Goal: Task Accomplishment & Management: Manage account settings

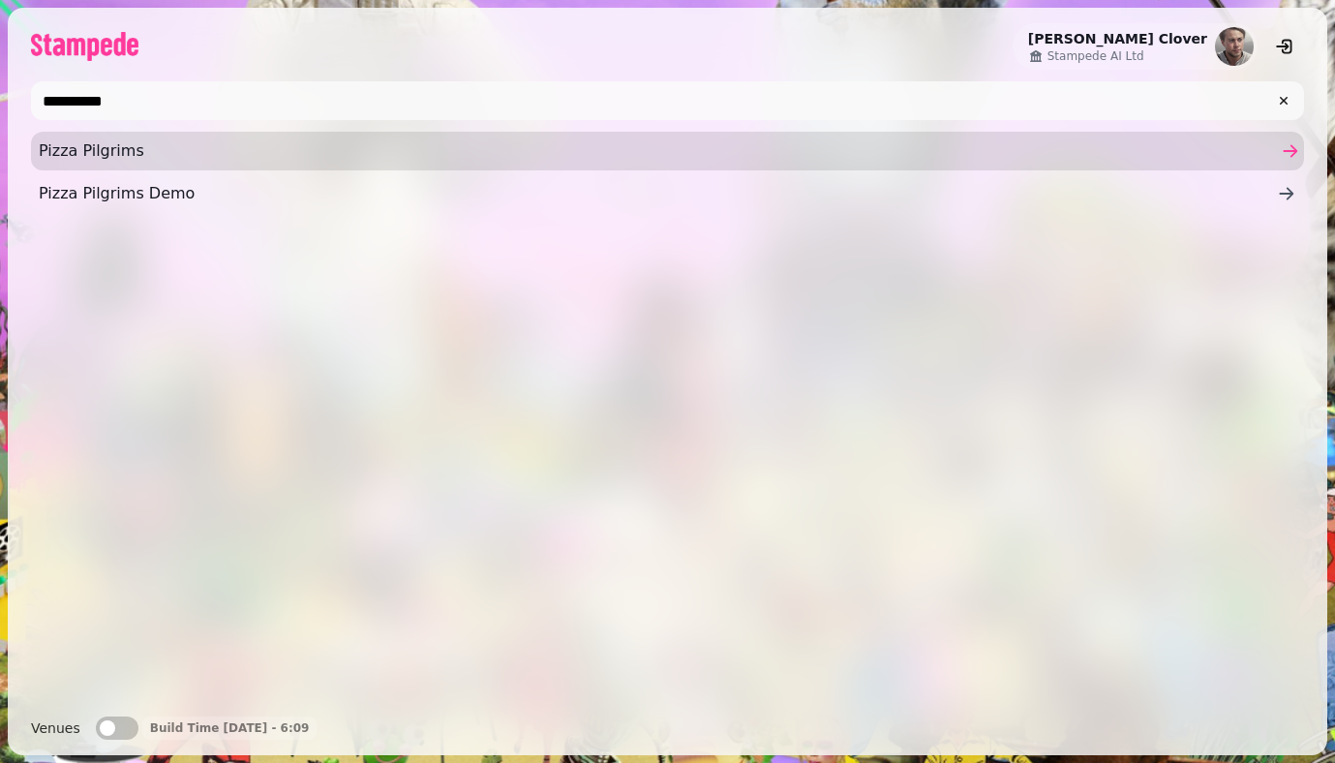
type input "**********"
click at [397, 148] on span "Pizza Pilgrims" at bounding box center [658, 150] width 1238 height 23
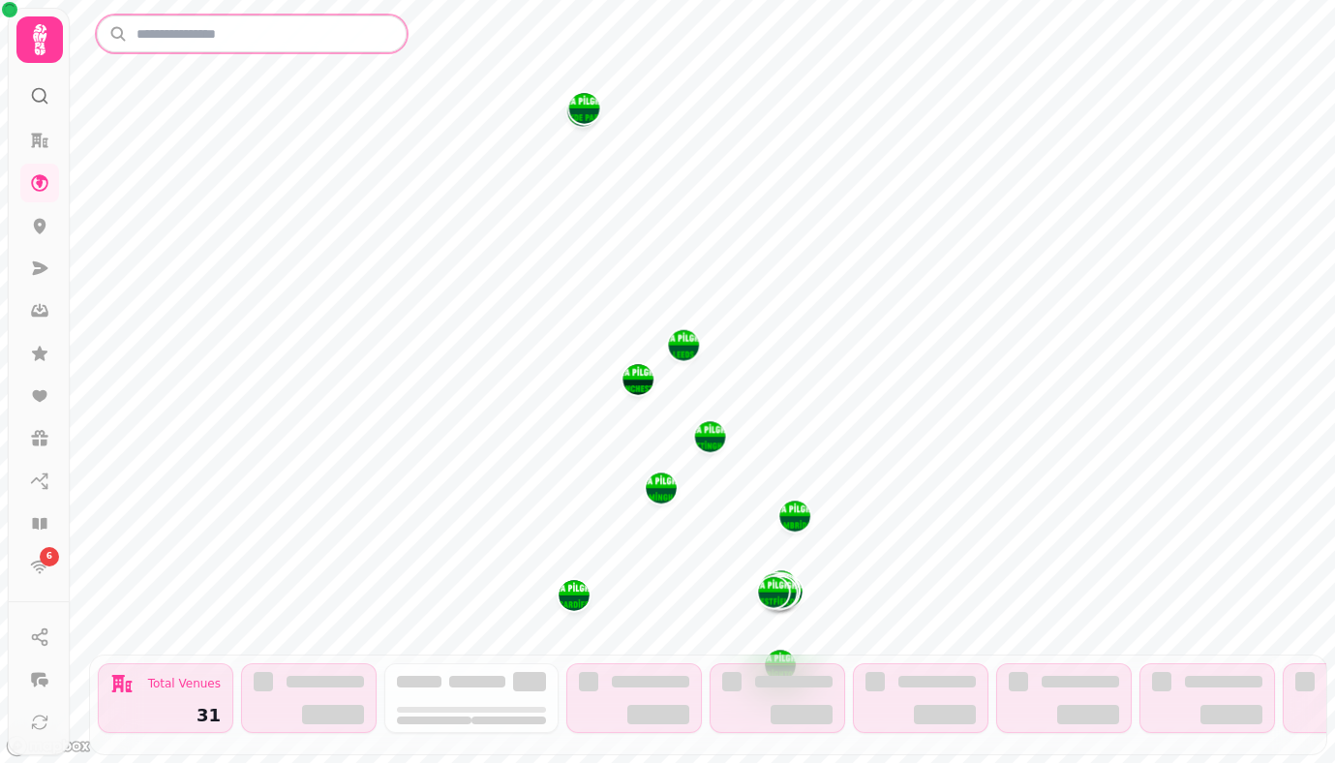
click at [167, 36] on input "text" at bounding box center [252, 33] width 310 height 37
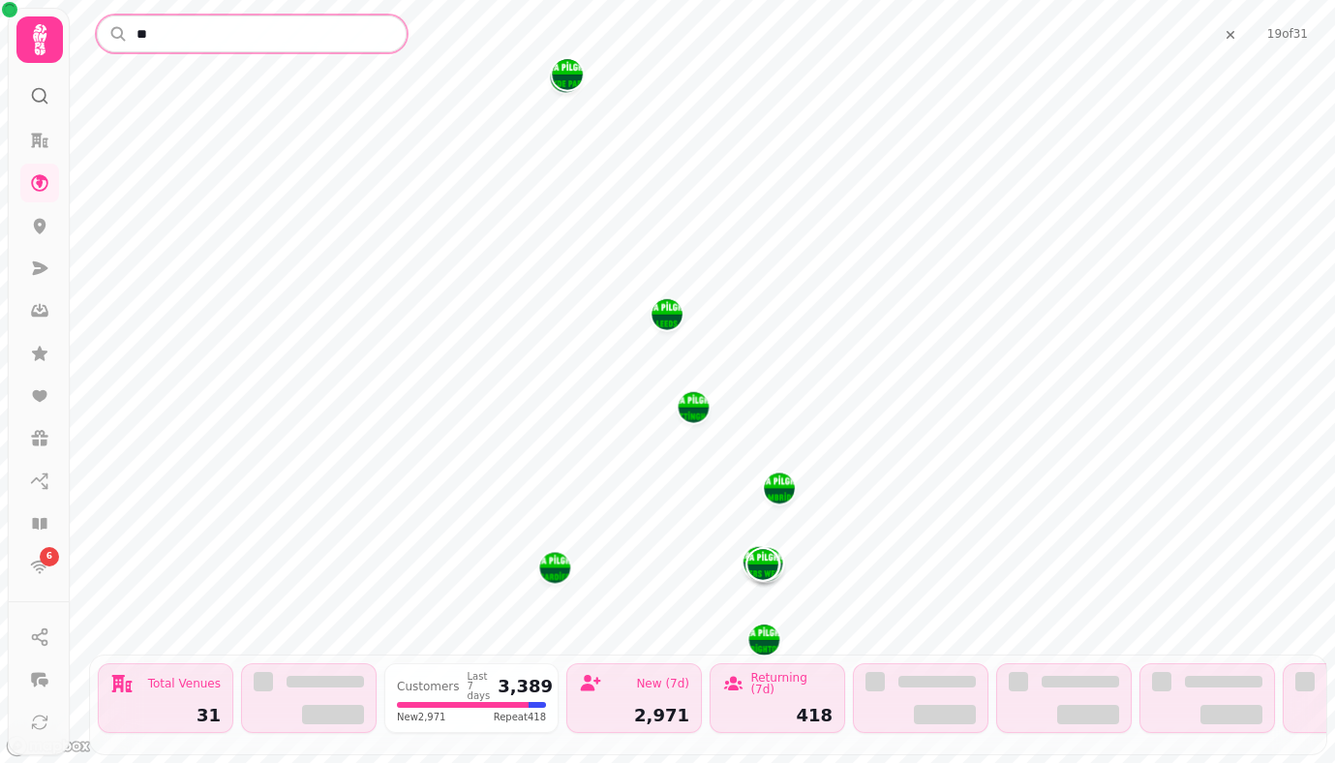
type input "*"
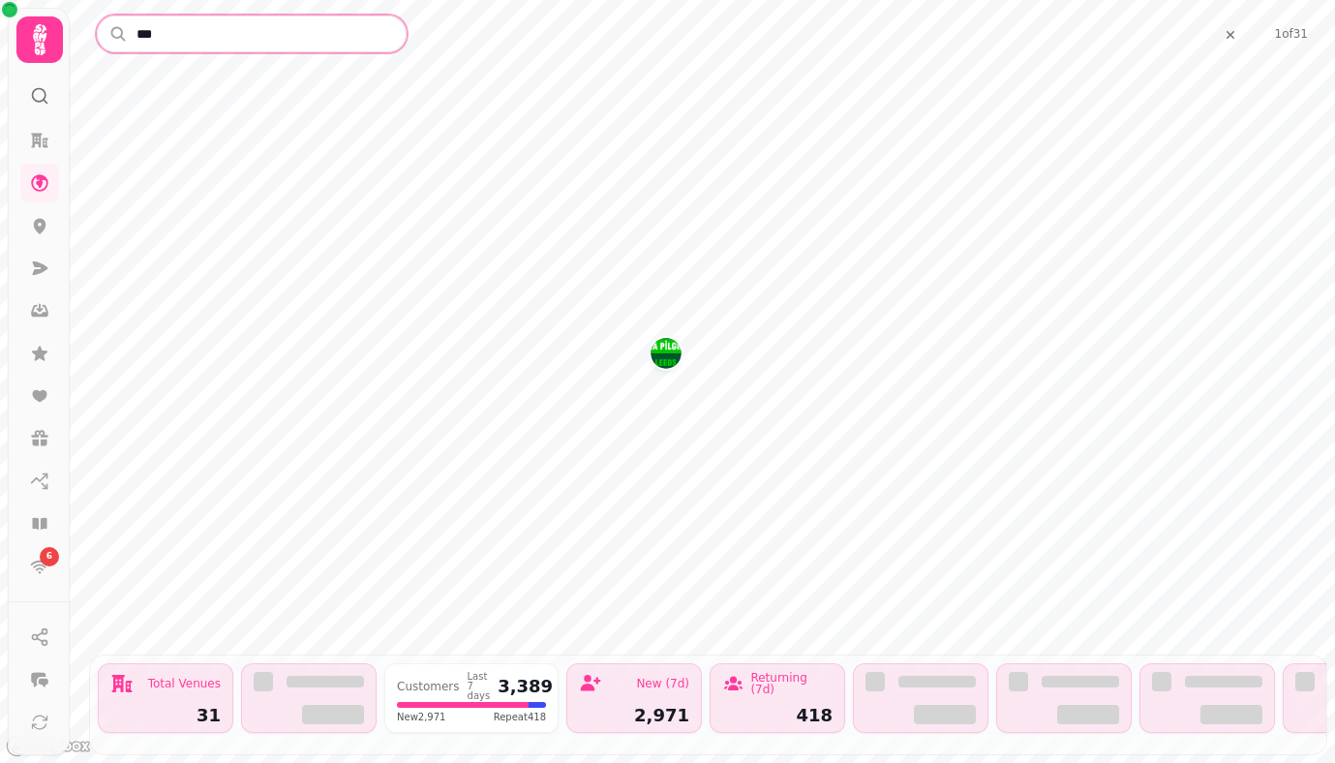
type input "****"
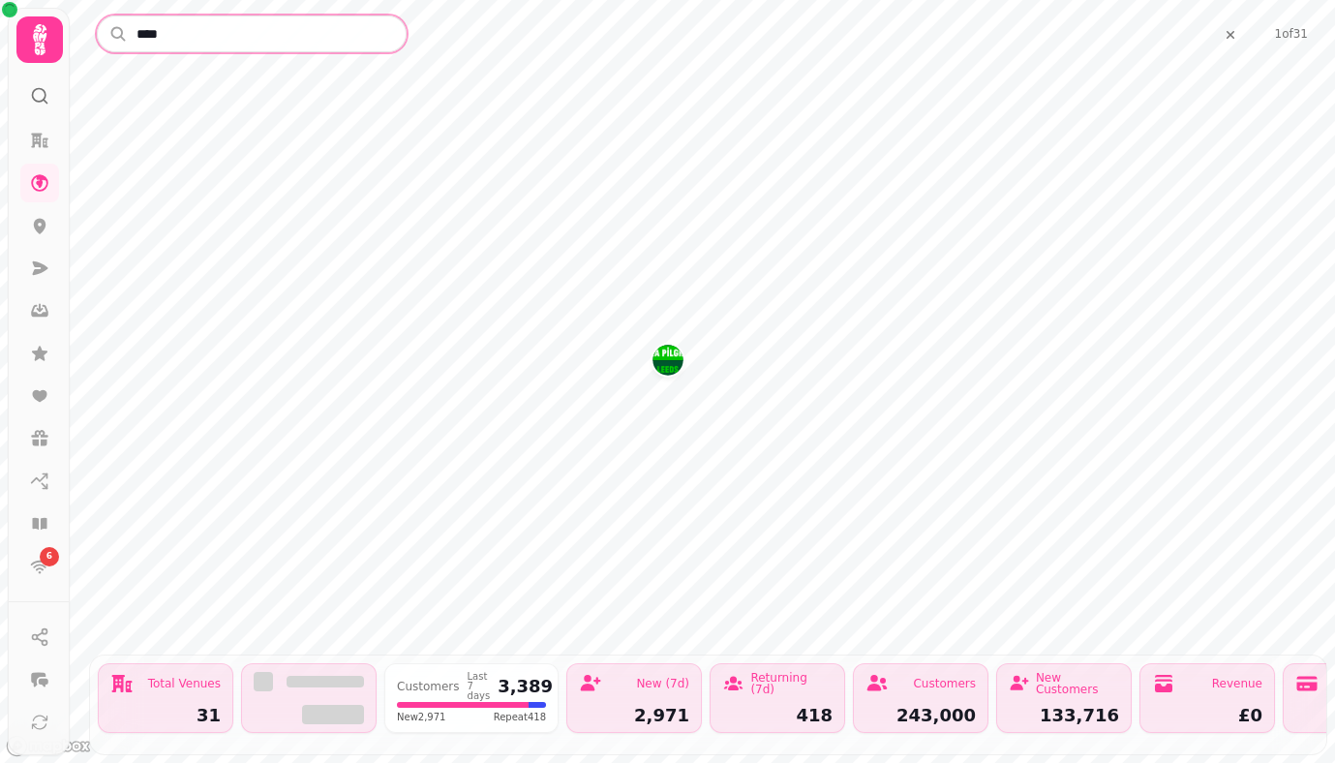
click at [658, 357] on img "LEEDS" at bounding box center [668, 360] width 30 height 30
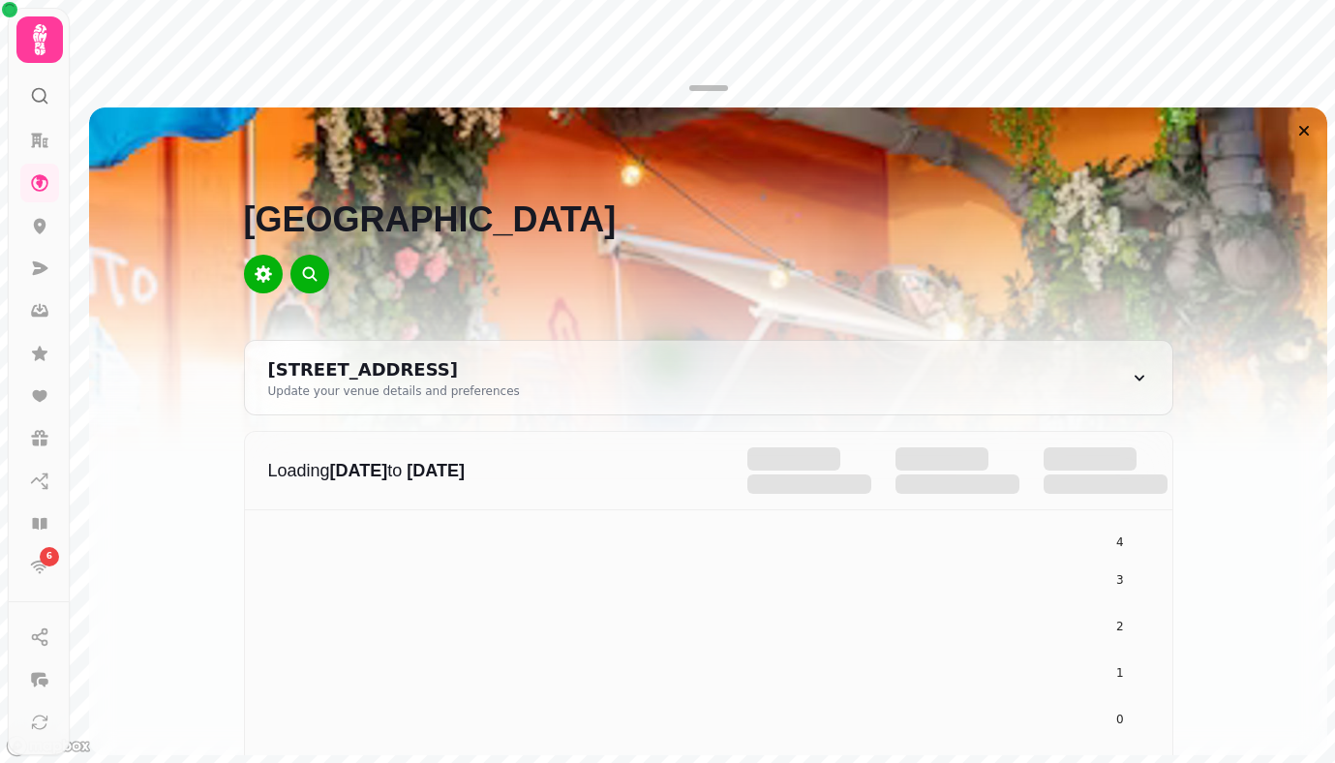
scroll to position [1365, 0]
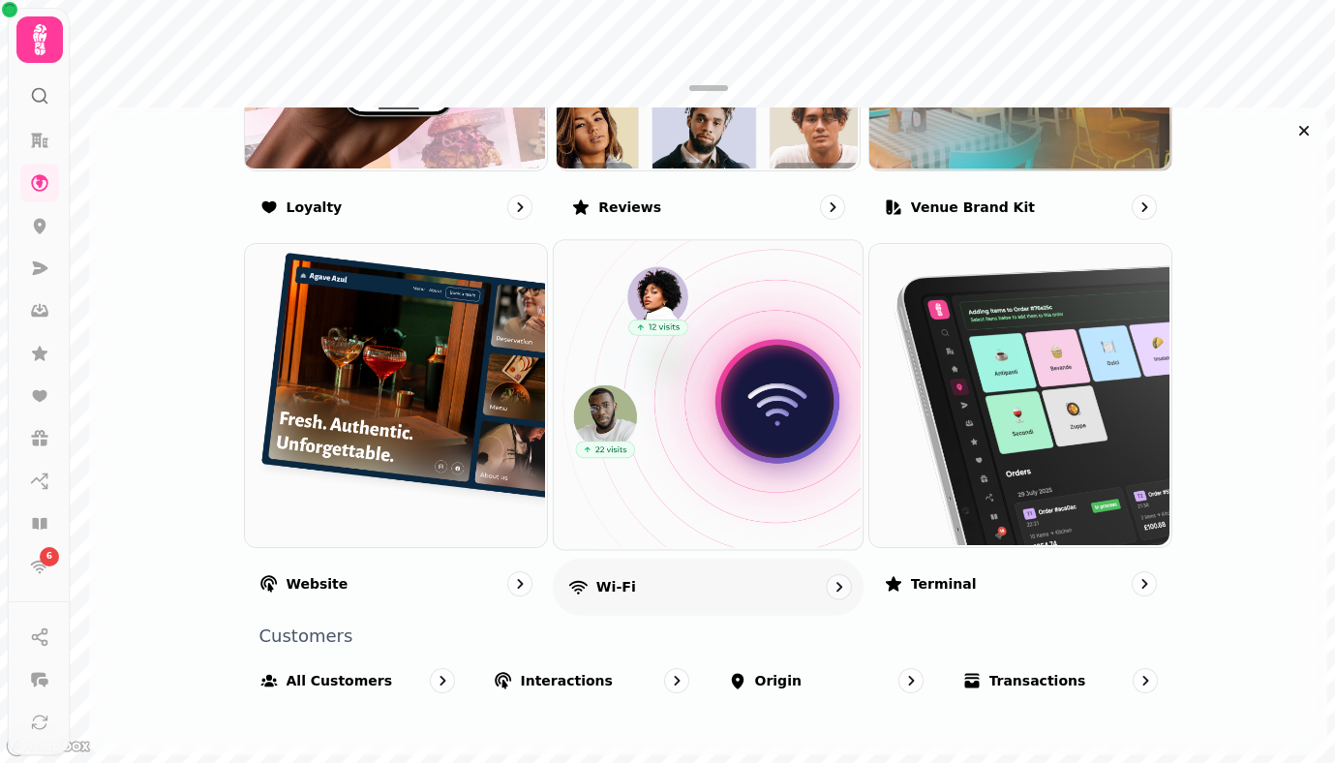
click at [707, 438] on img at bounding box center [706, 393] width 309 height 309
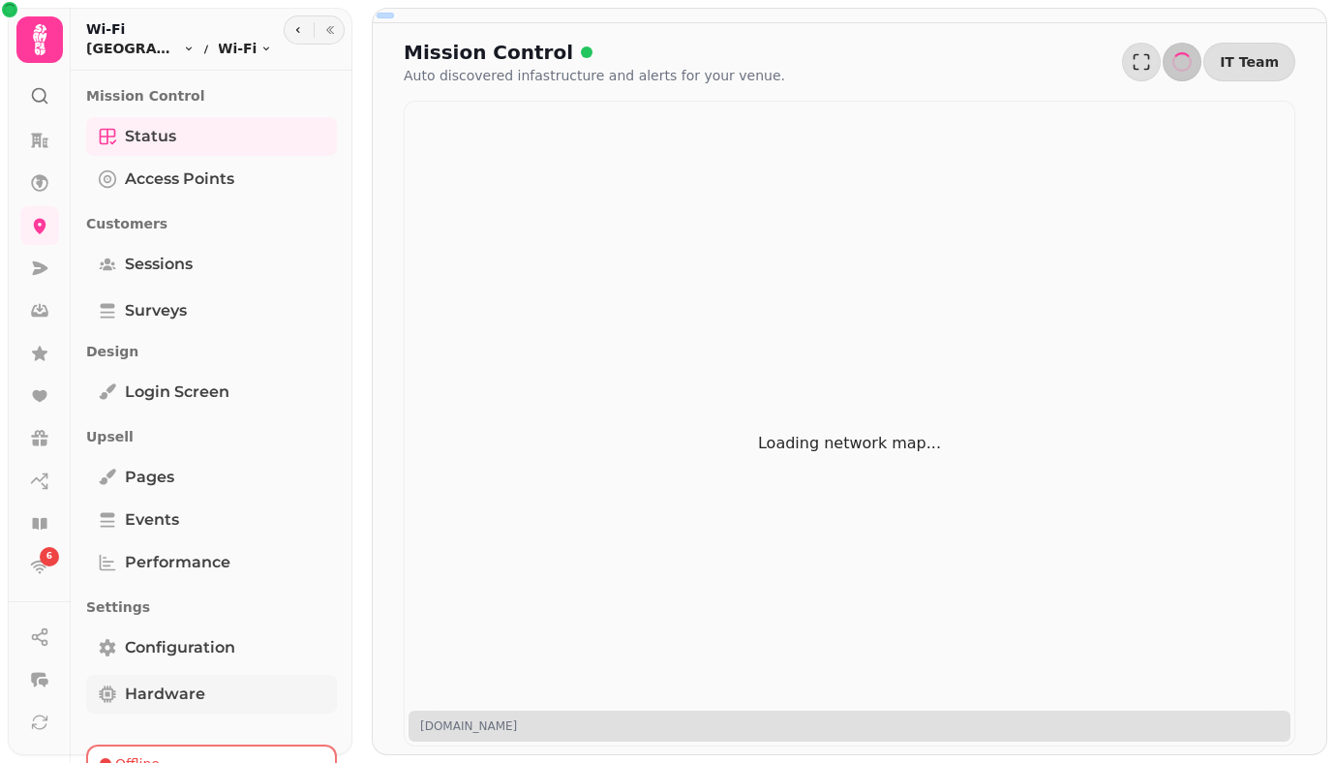
click at [213, 689] on link "Hardware" at bounding box center [211, 694] width 251 height 39
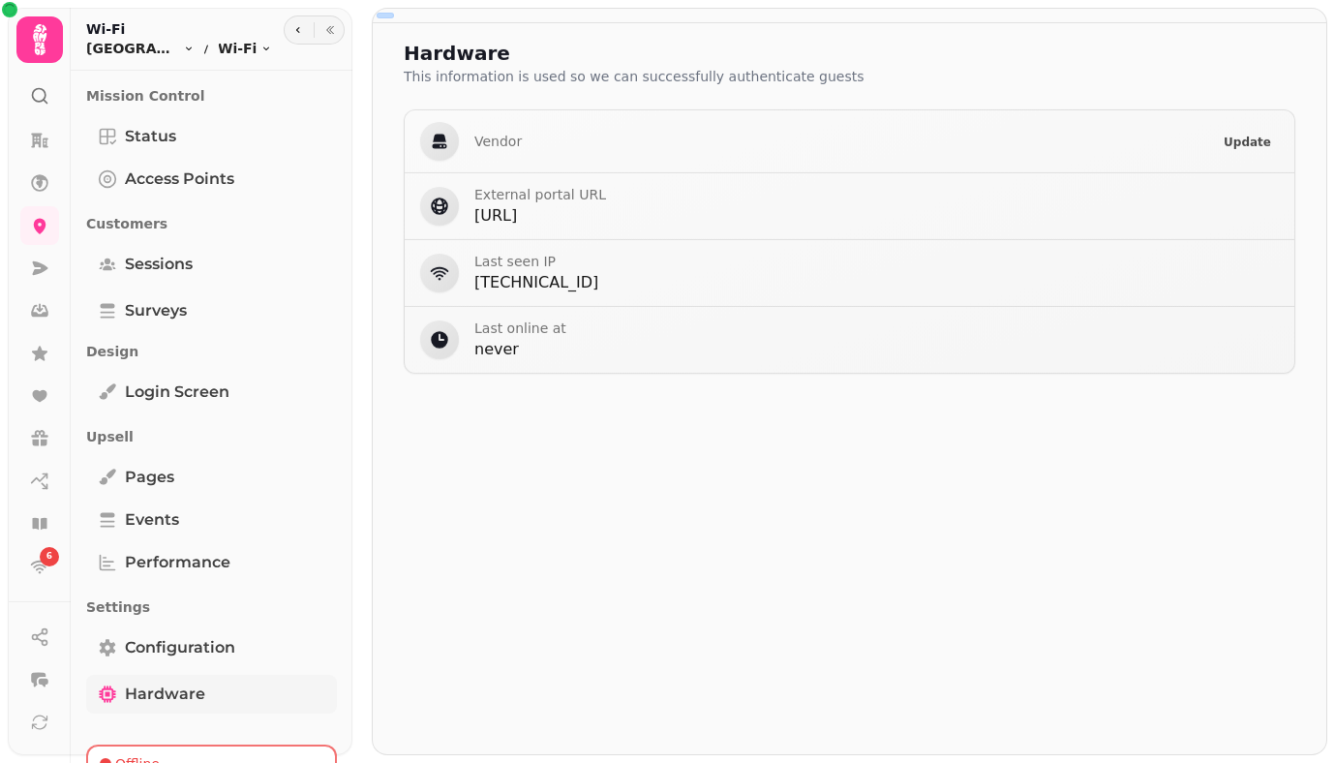
scroll to position [171, 0]
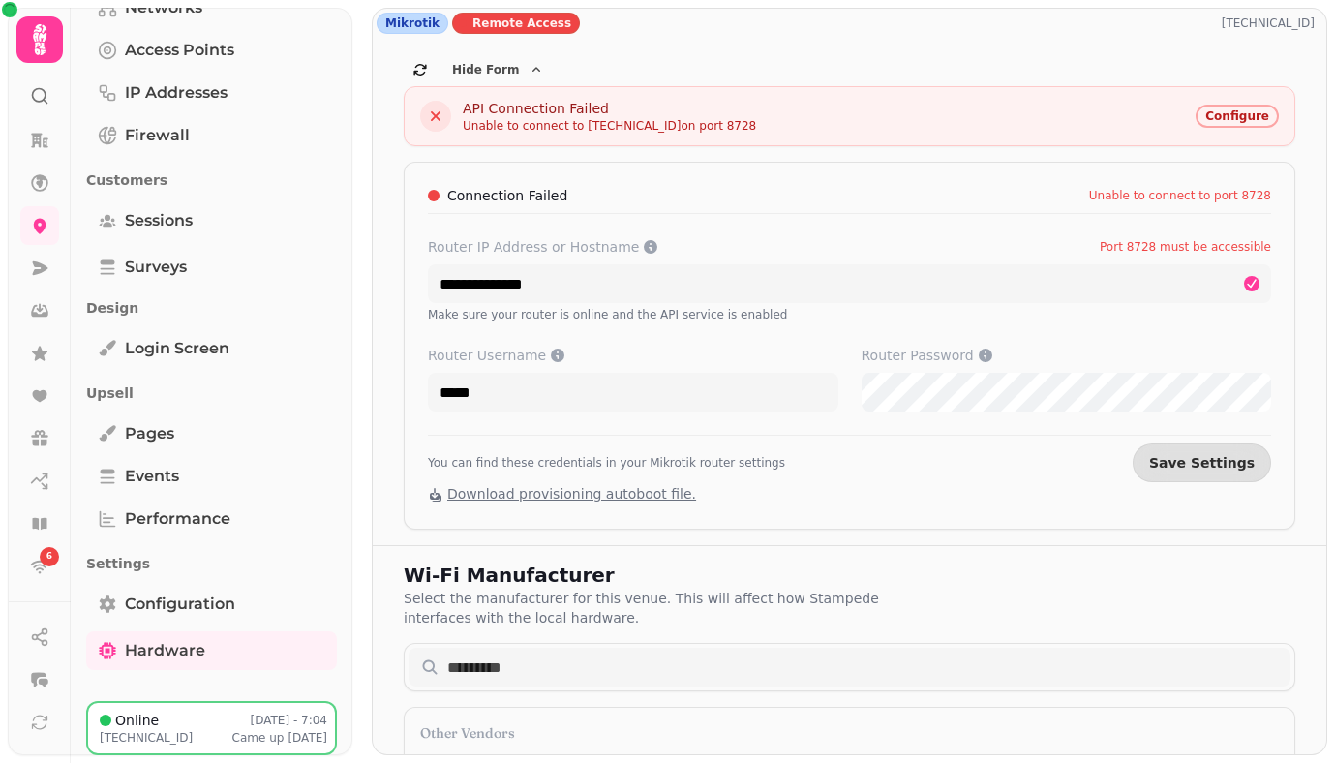
click at [1248, 20] on p "[TECHNICAL_ID]" at bounding box center [1272, 22] width 101 height 15
copy p "[TECHNICAL_ID]"
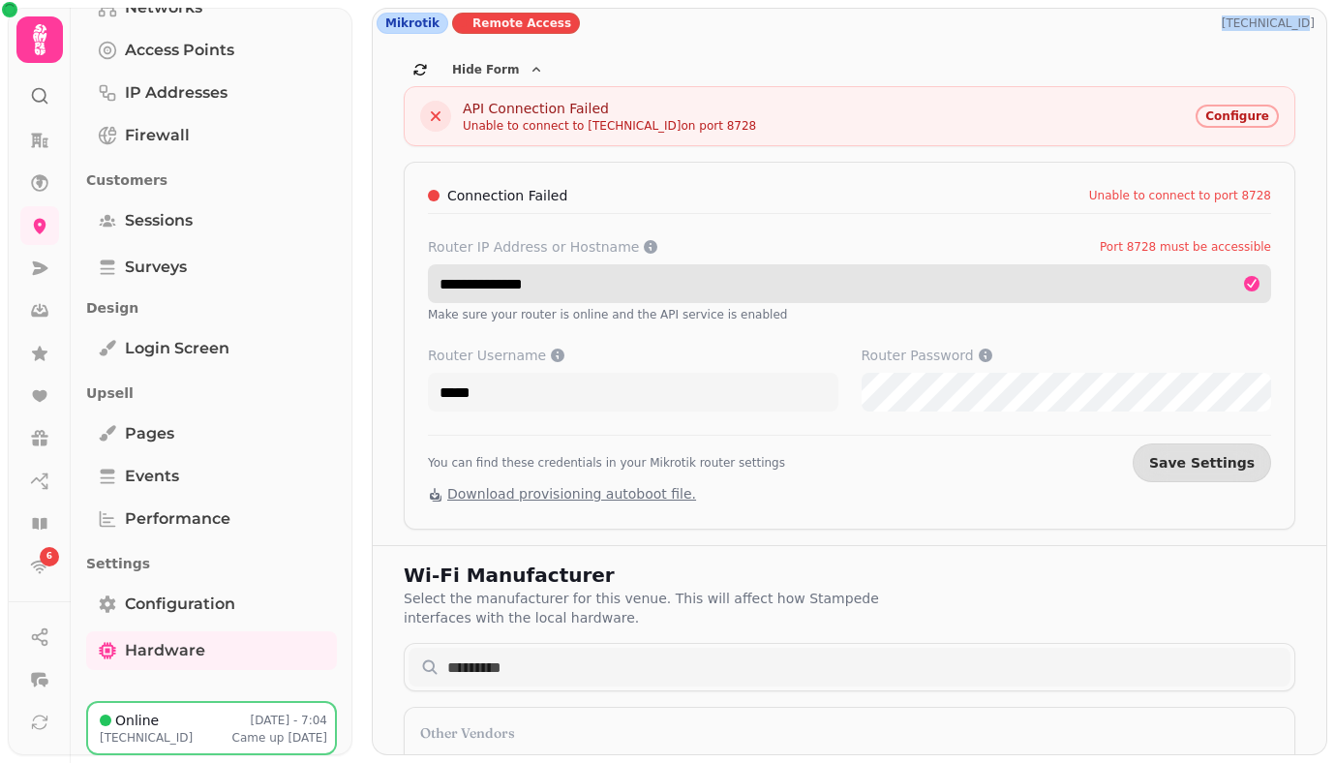
click at [560, 297] on input "**********" at bounding box center [849, 283] width 843 height 39
paste input "text"
type input "**********"
click at [1133, 443] on button "Save Settings" at bounding box center [1202, 462] width 138 height 39
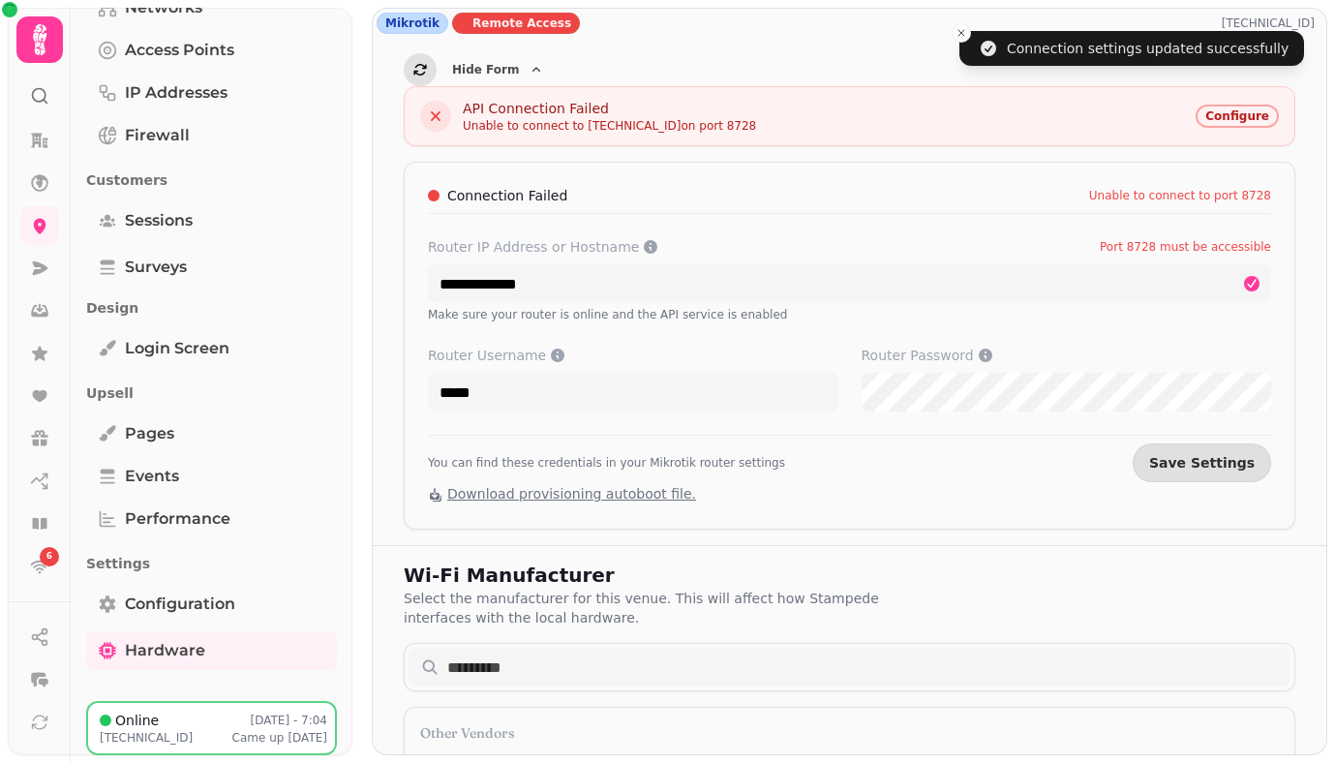
click at [422, 60] on button "button" at bounding box center [420, 69] width 33 height 33
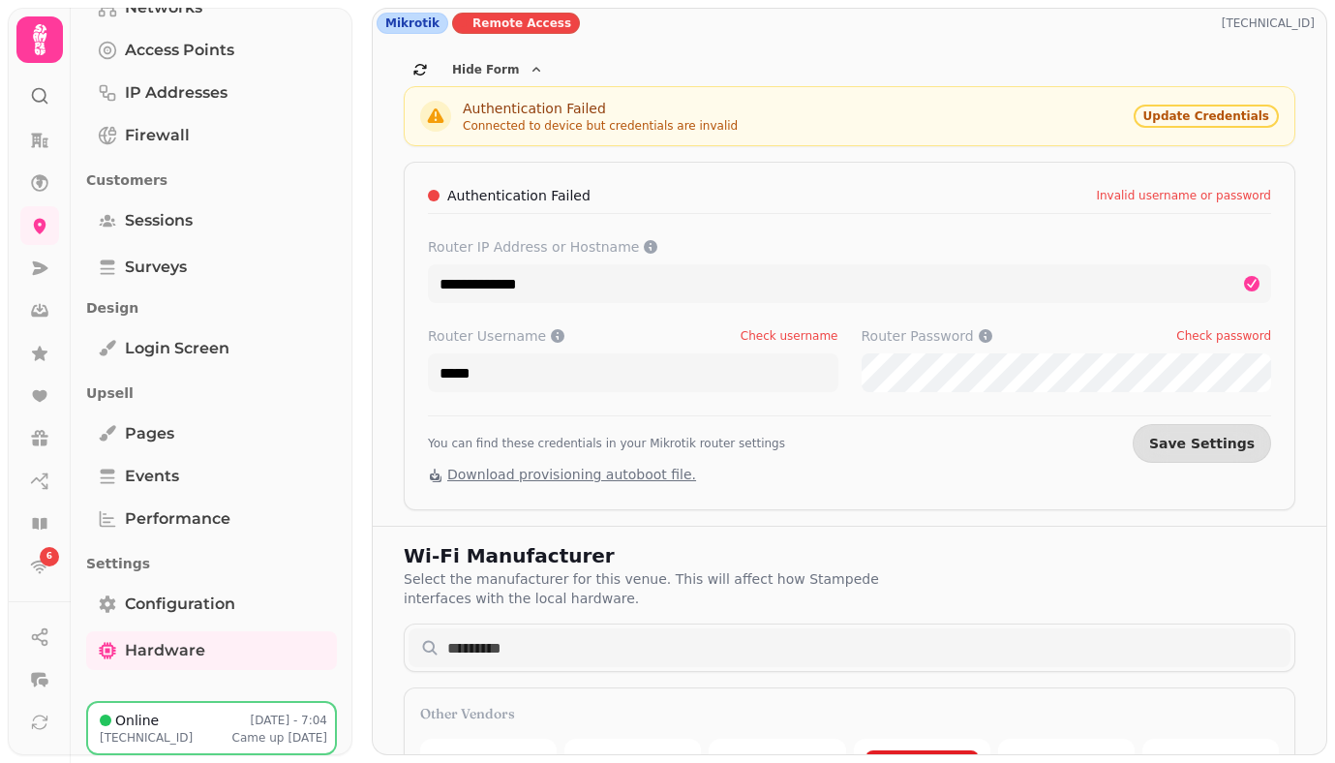
click at [1133, 424] on button "Save Settings" at bounding box center [1202, 443] width 138 height 39
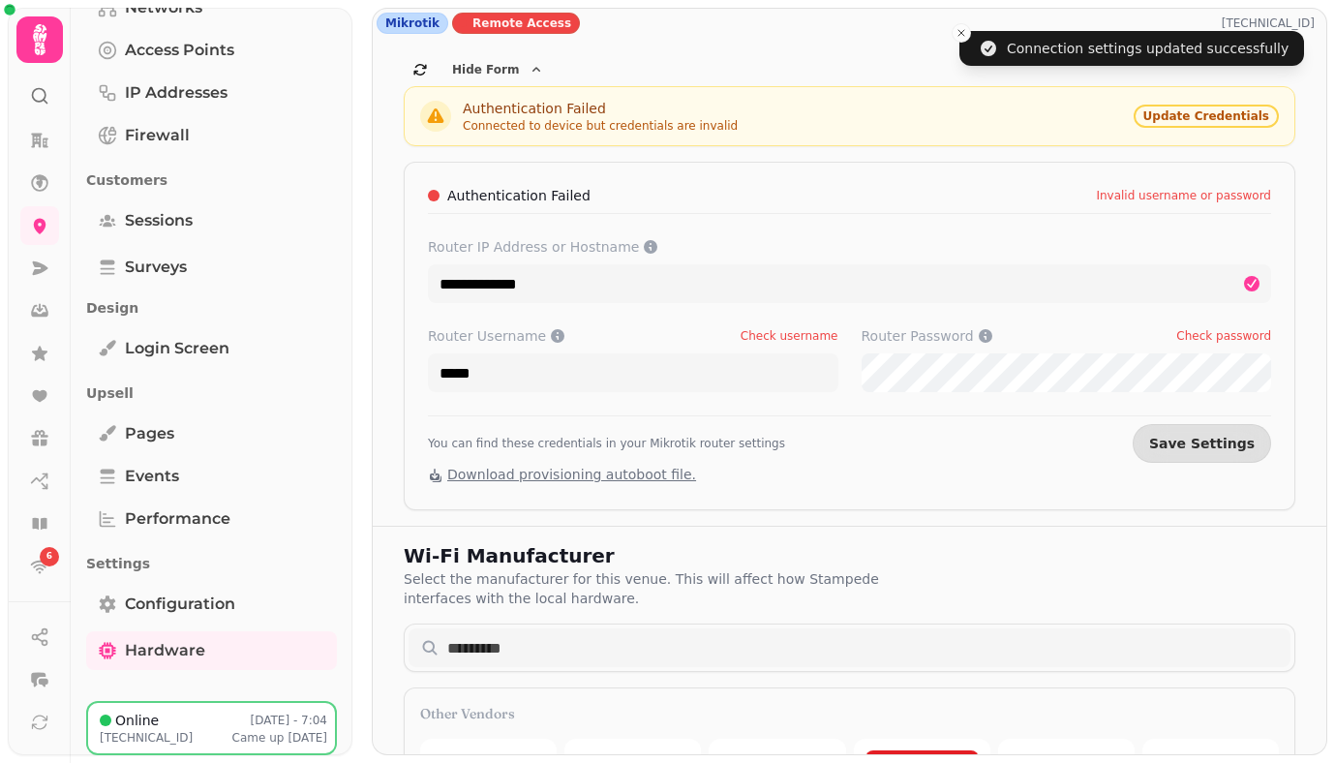
click at [978, 469] on div "**********" at bounding box center [850, 336] width 892 height 349
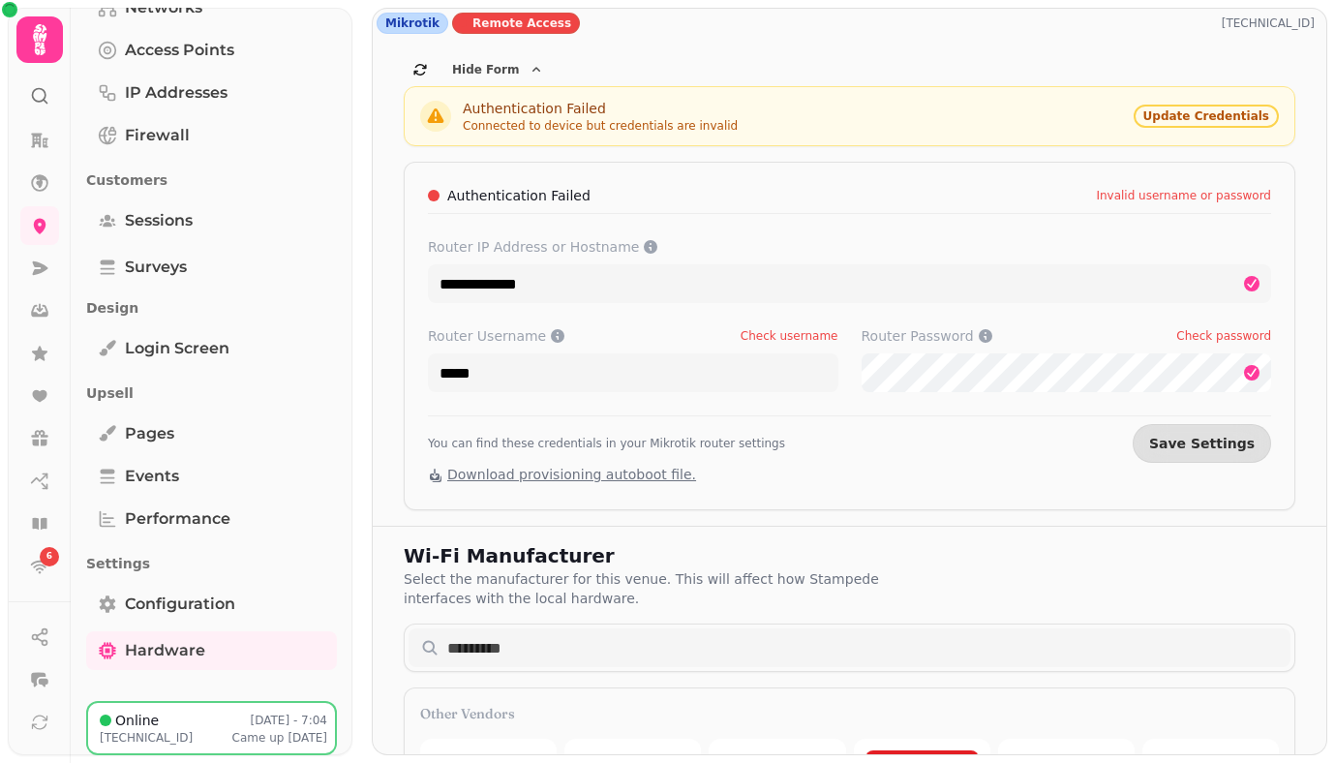
click at [1261, 21] on p "[TECHNICAL_ID]" at bounding box center [1272, 22] width 101 height 15
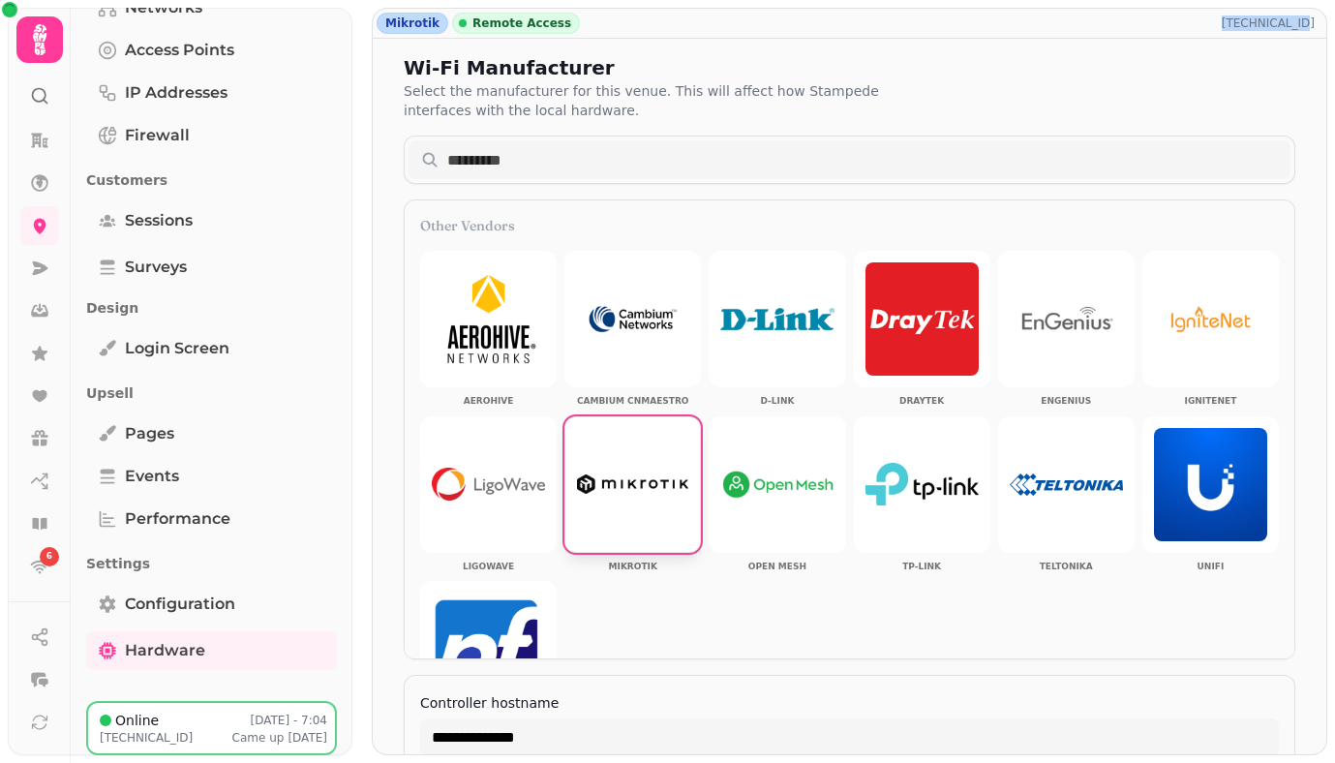
click at [1261, 21] on p "[TECHNICAL_ID]" at bounding box center [1272, 22] width 101 height 15
click at [867, 118] on p "Select the manufacturer for this venue. This will affect how Stampede interface…" at bounding box center [652, 100] width 496 height 39
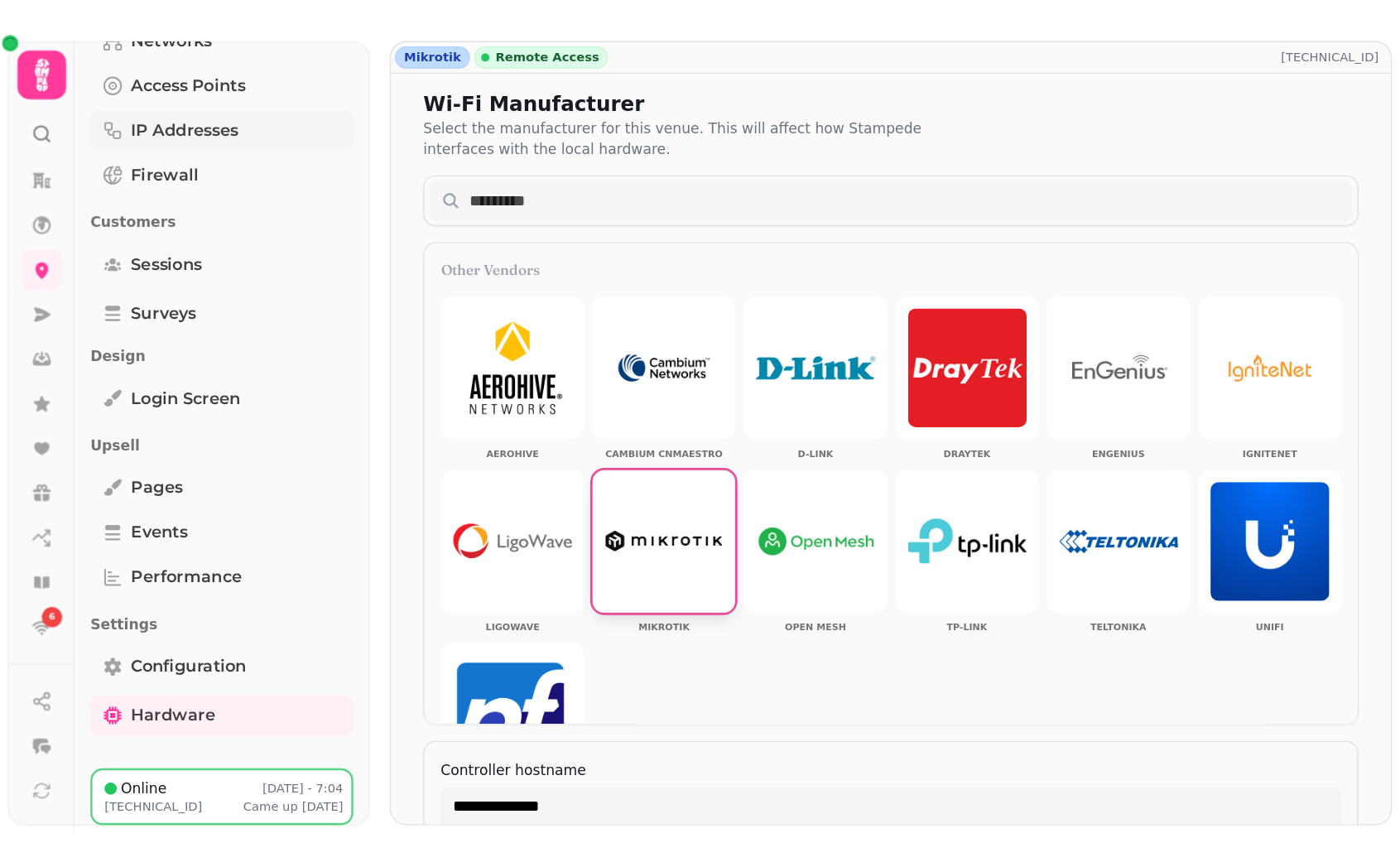
scroll to position [0, 0]
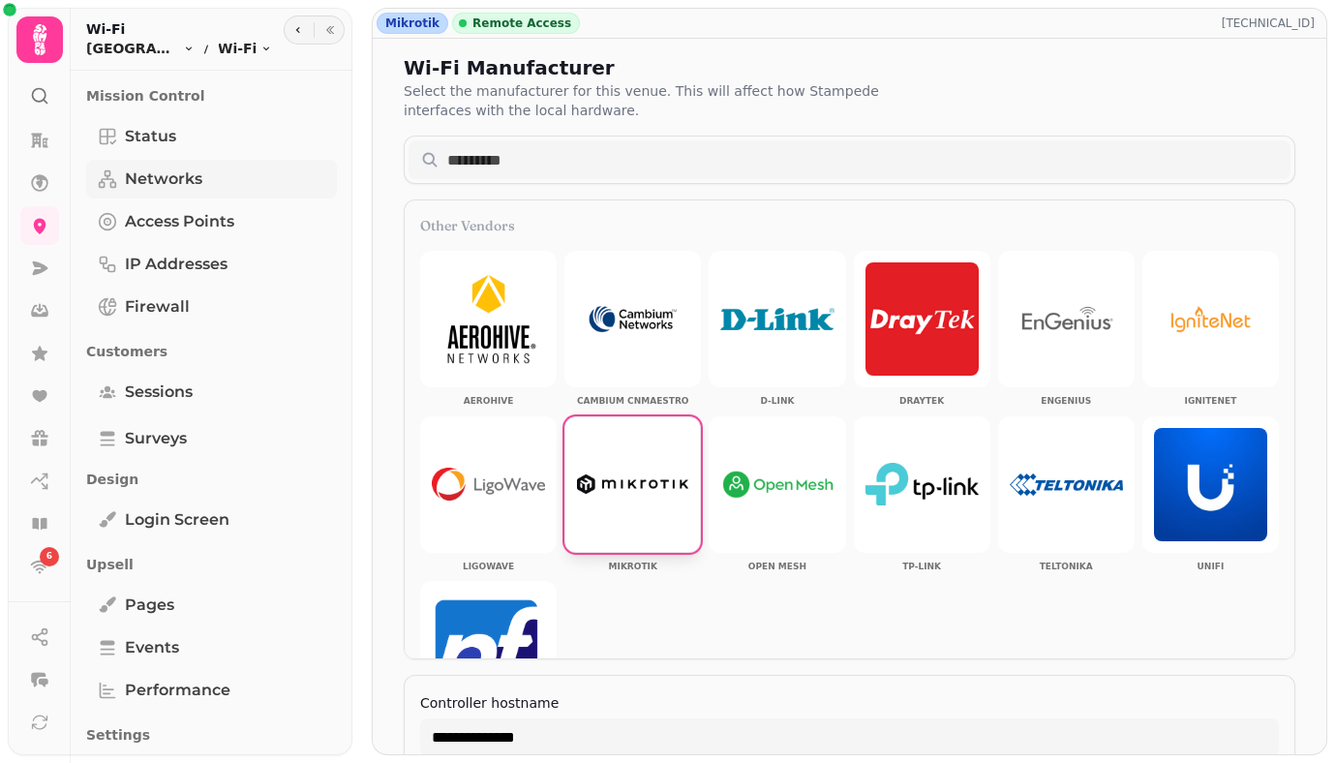
click at [174, 183] on span "Networks" at bounding box center [163, 179] width 77 height 23
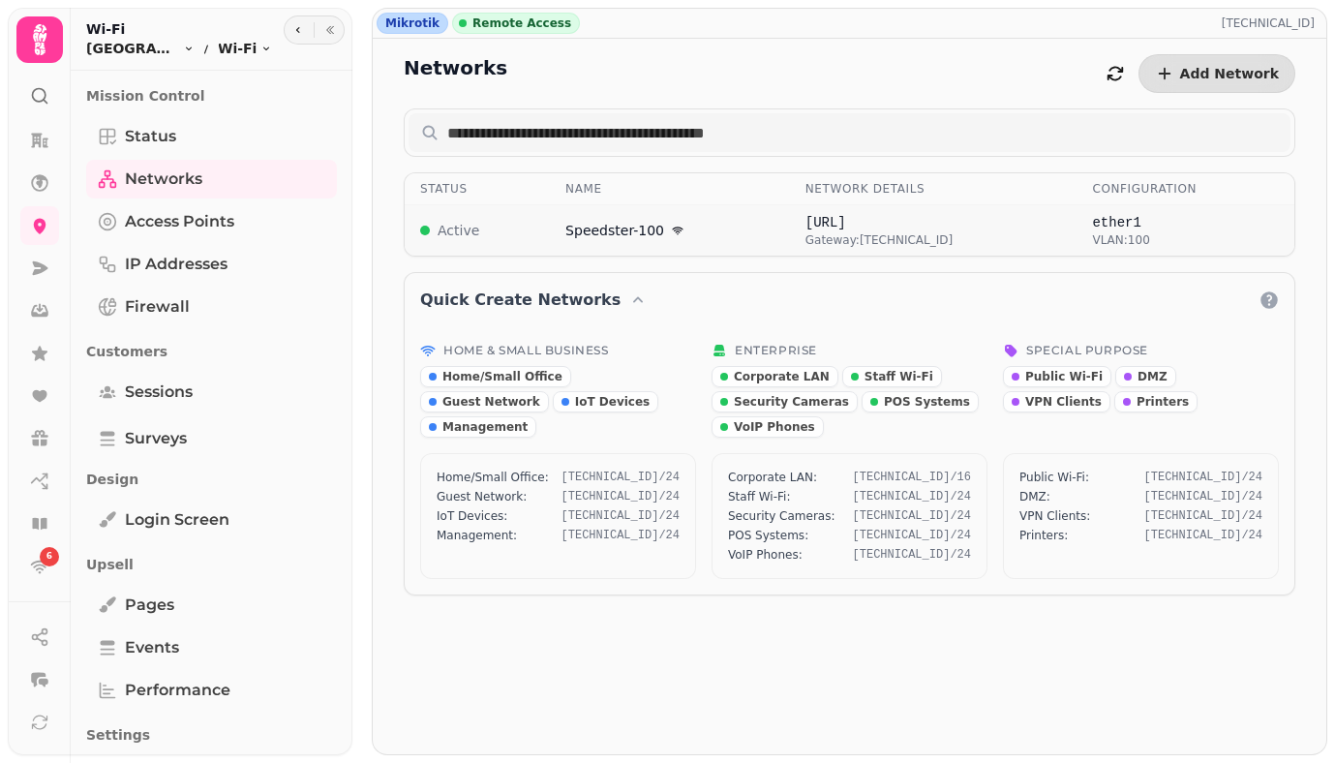
click at [809, 227] on td "[TECHNICAL_ID] Gateway: [TECHNICAL_ID]" at bounding box center [934, 230] width 288 height 51
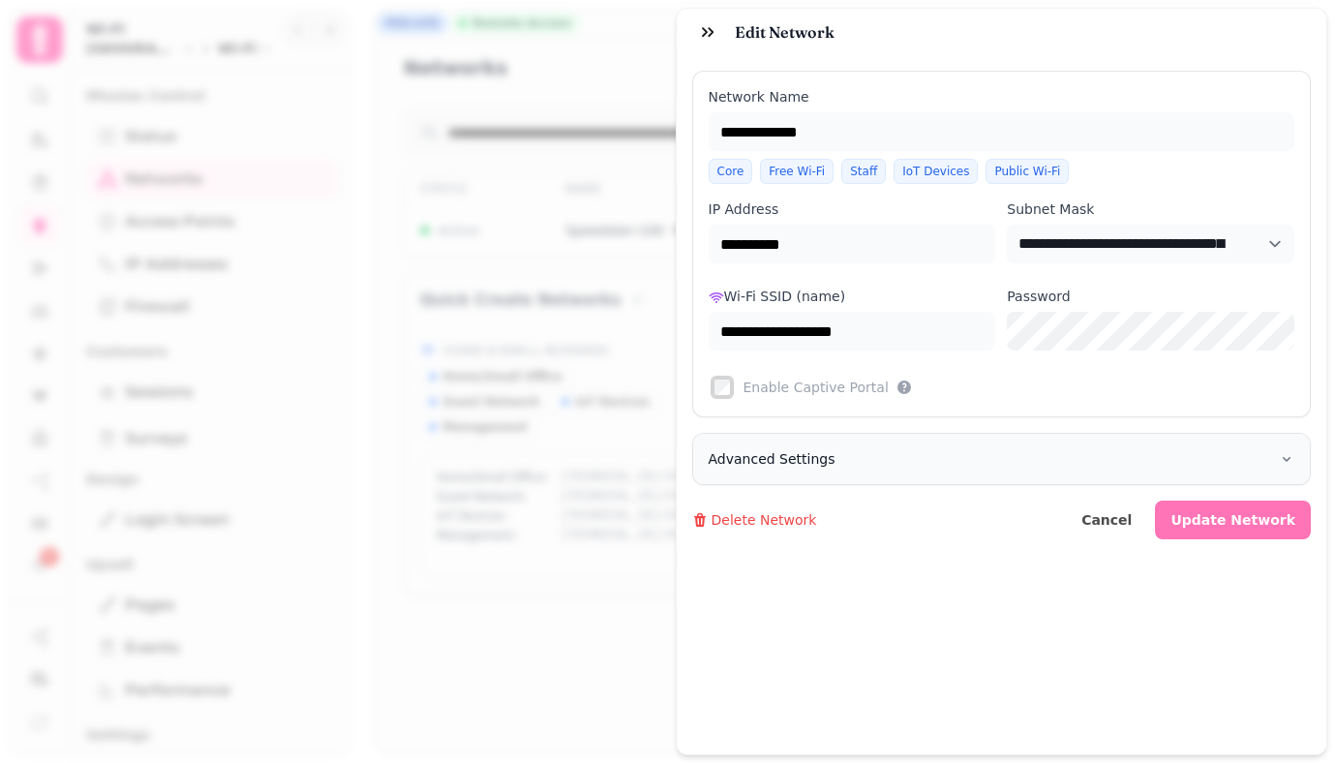
click at [1288, 524] on span "Update Network" at bounding box center [1233, 520] width 125 height 14
click at [1062, 440] on button "Advanced Settings" at bounding box center [1002, 459] width 618 height 50
select select "***"
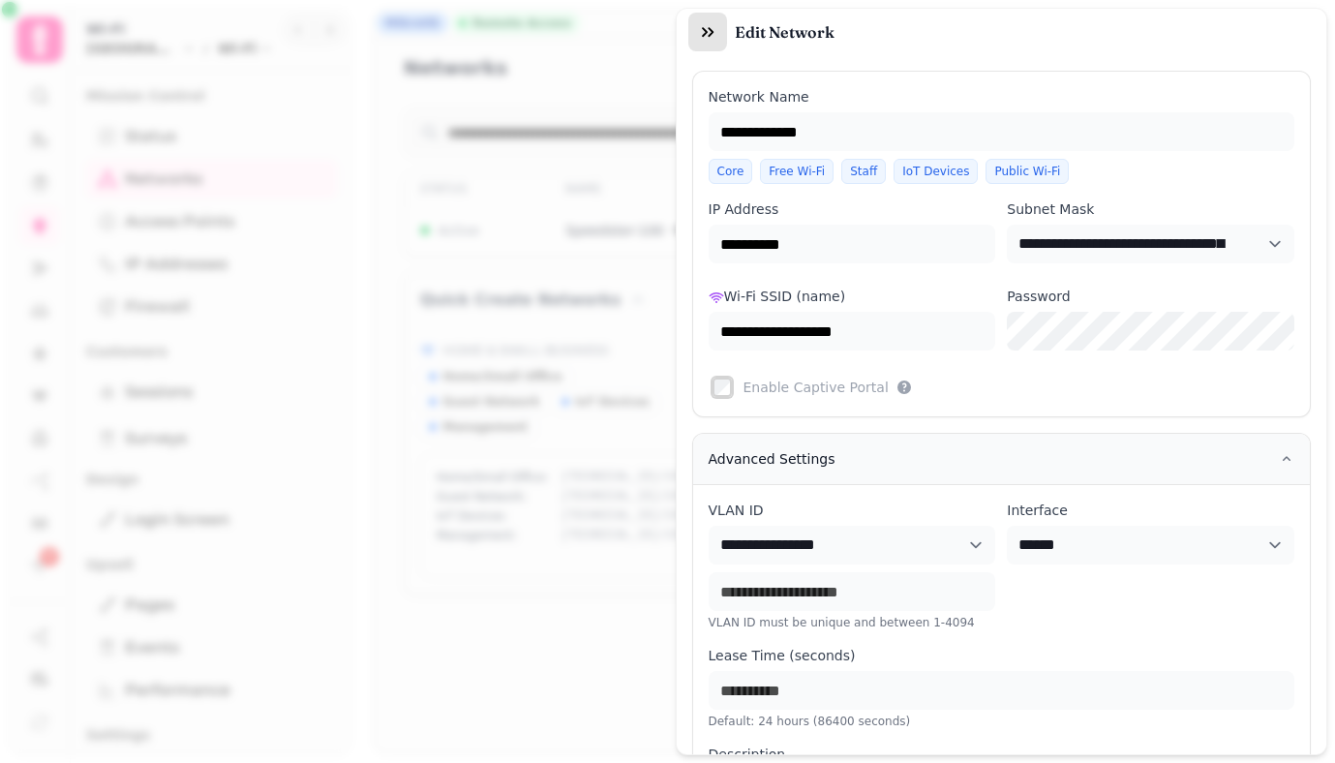
click at [709, 23] on icon "button" at bounding box center [707, 31] width 19 height 19
type input "**********"
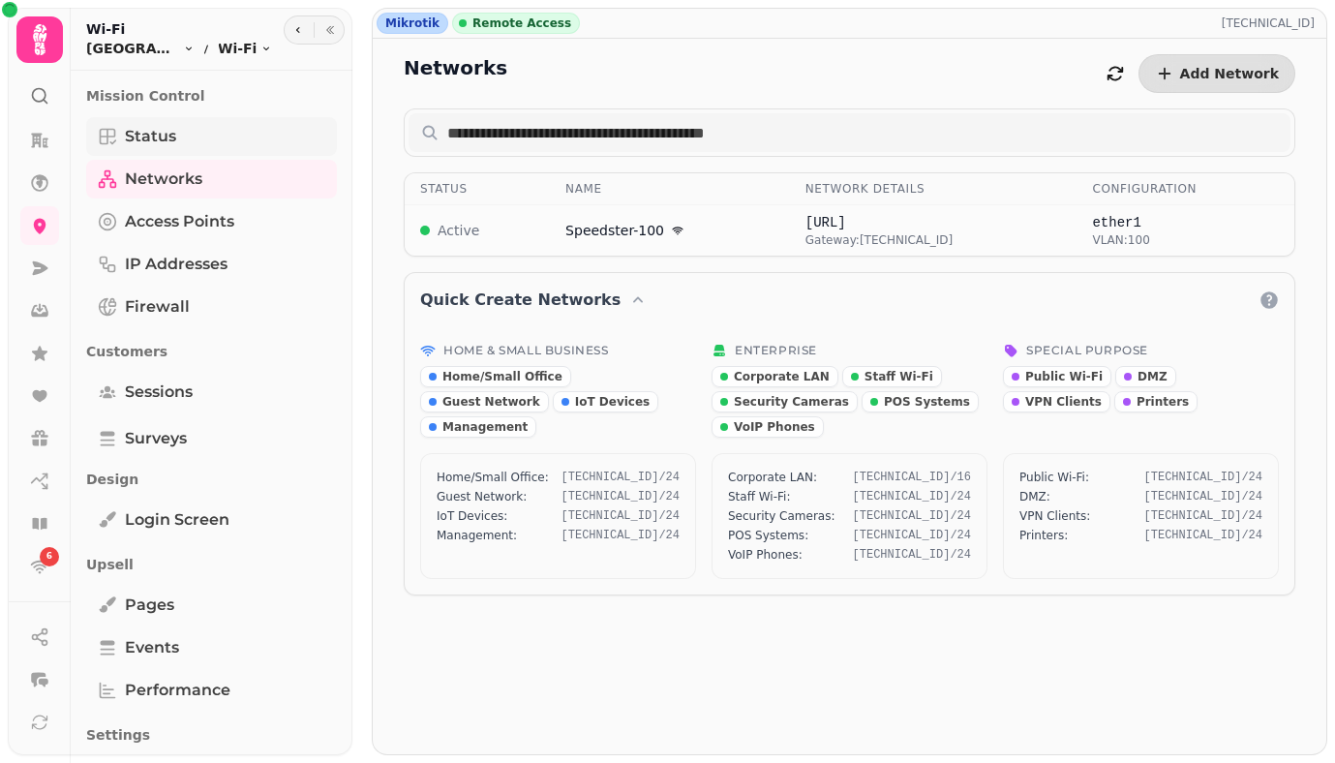
click at [137, 143] on span "Status" at bounding box center [150, 136] width 51 height 23
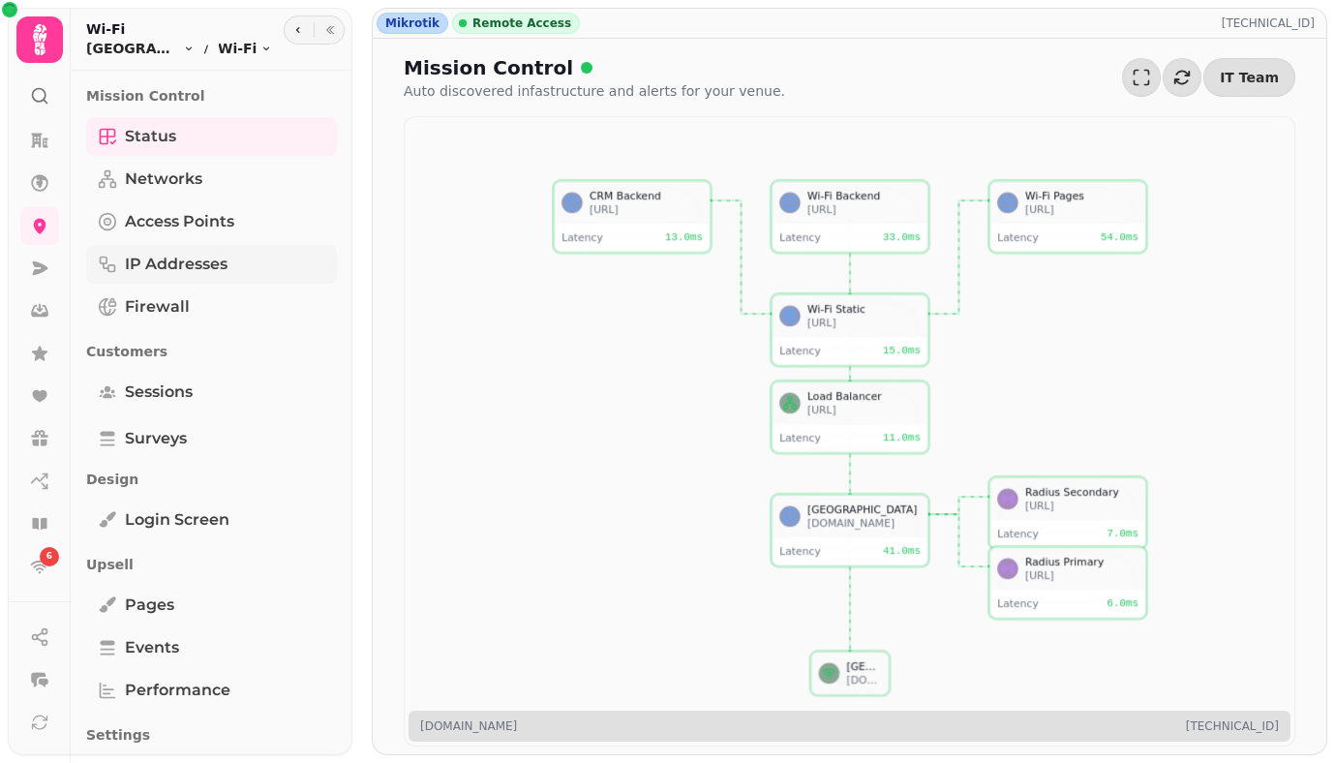
click at [175, 277] on link "IP Addresses" at bounding box center [211, 264] width 251 height 39
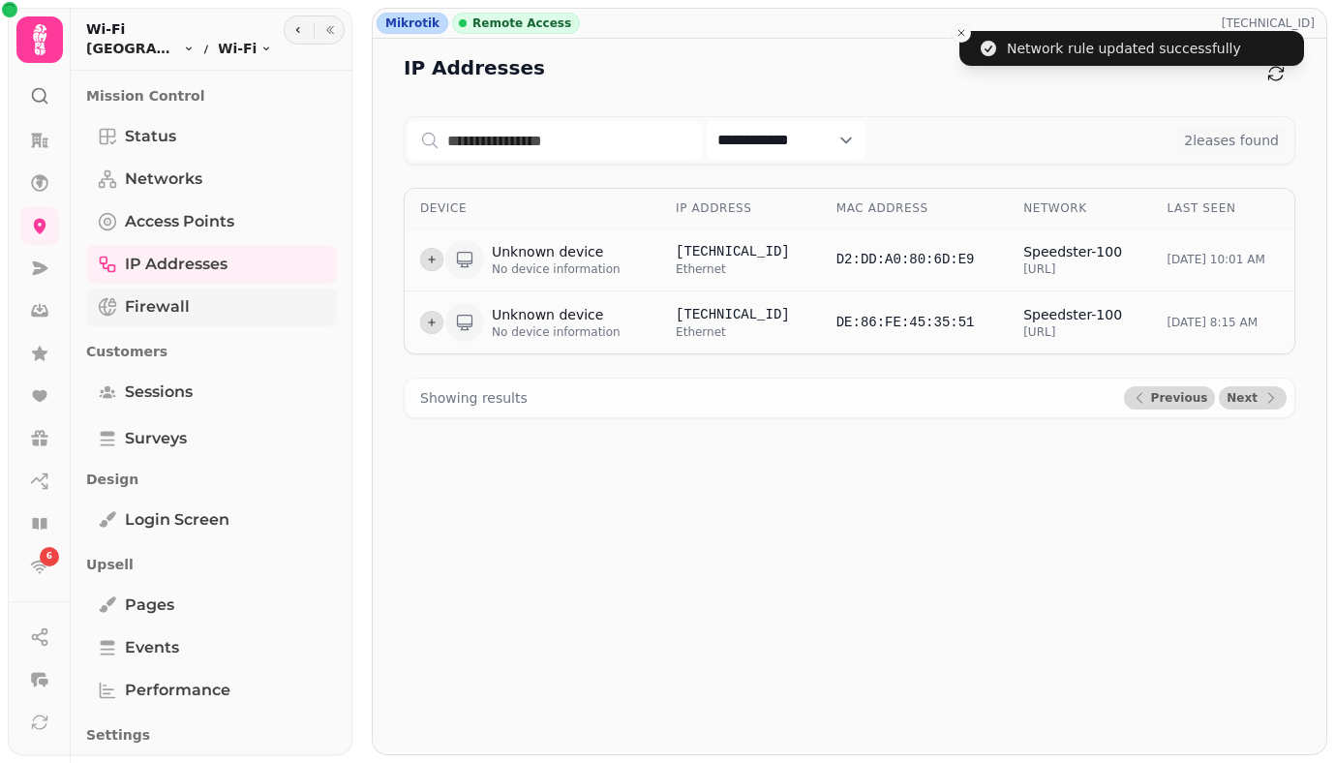
click at [175, 303] on span "Firewall" at bounding box center [157, 306] width 65 height 23
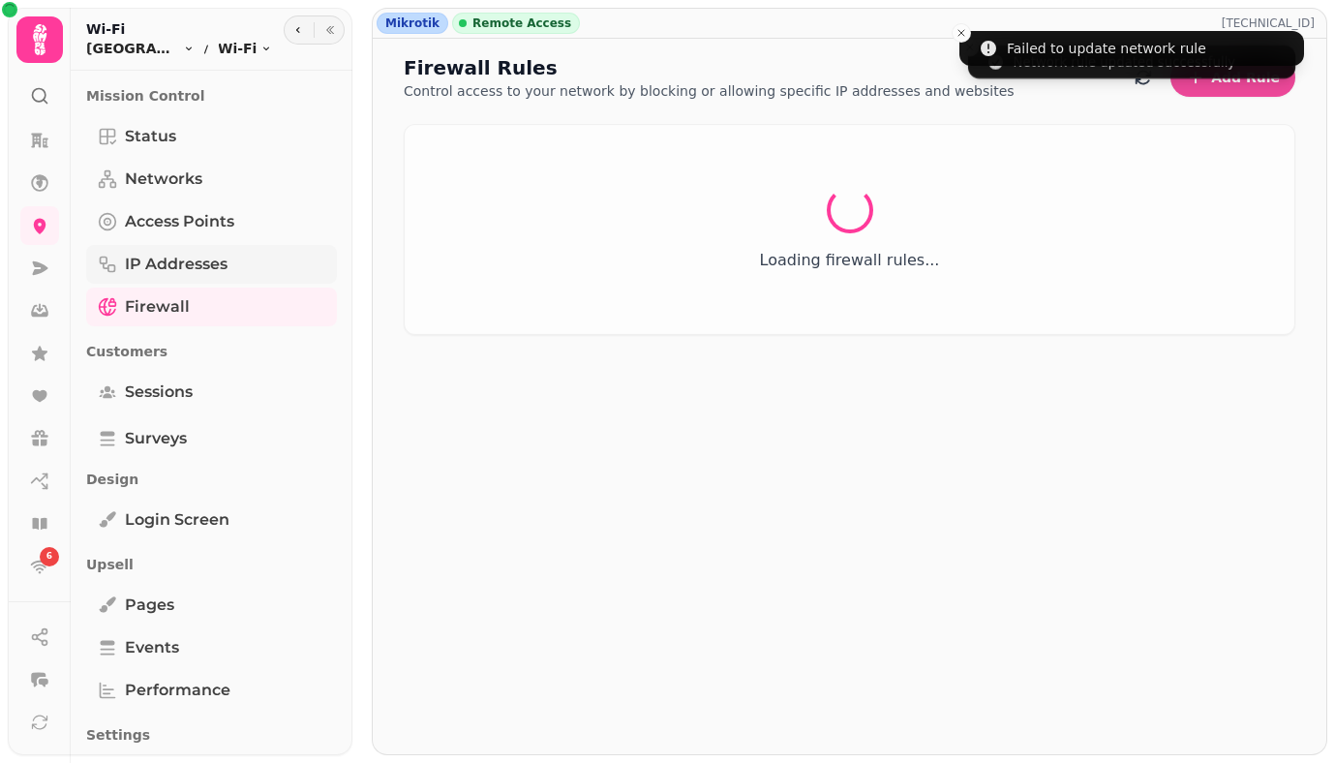
click at [194, 250] on link "IP Addresses" at bounding box center [211, 264] width 251 height 39
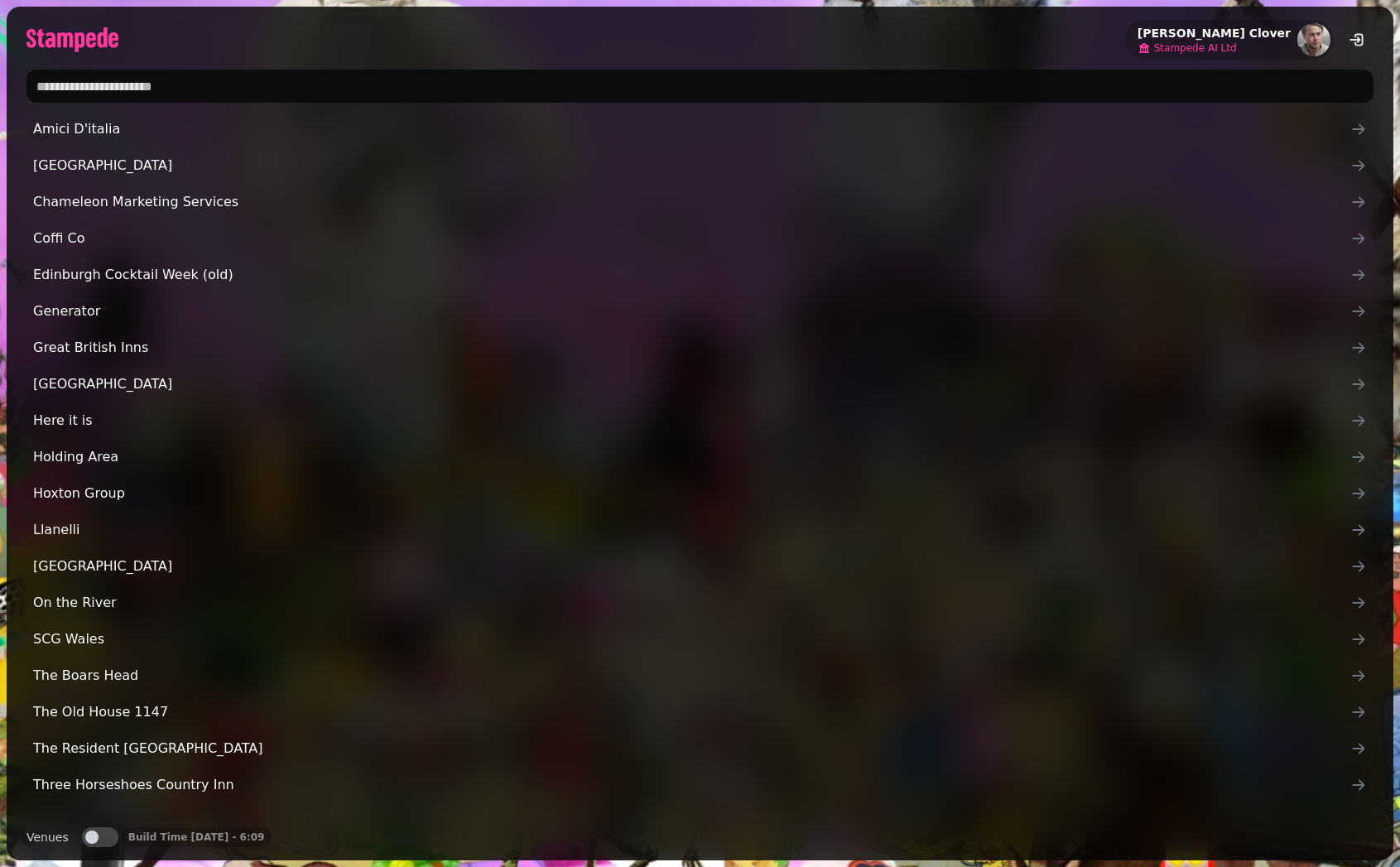
click at [1234, 44] on span "Stampede AI Ltd" at bounding box center [1196, 47] width 83 height 13
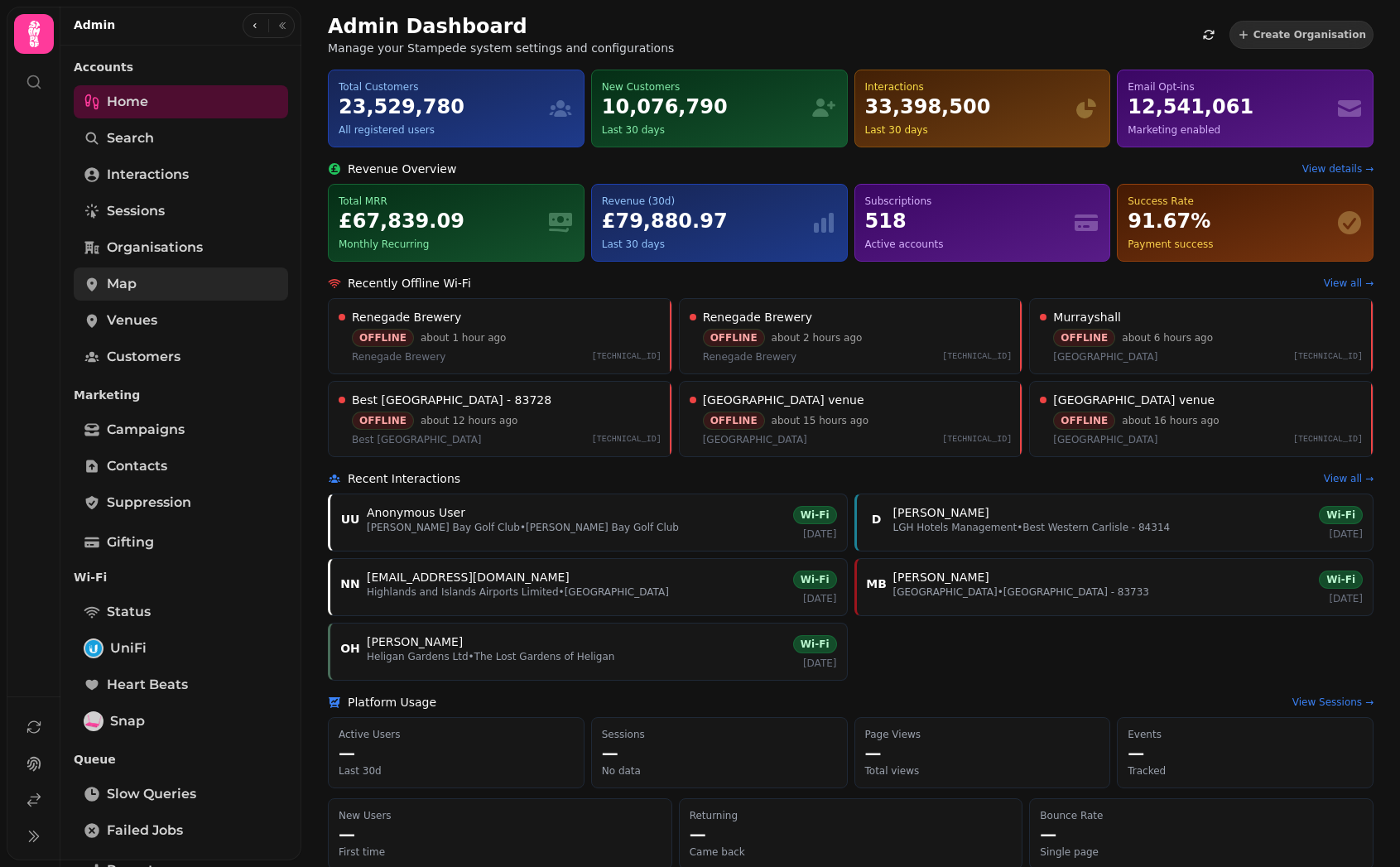
click at [118, 274] on span "Map" at bounding box center [121, 284] width 30 height 20
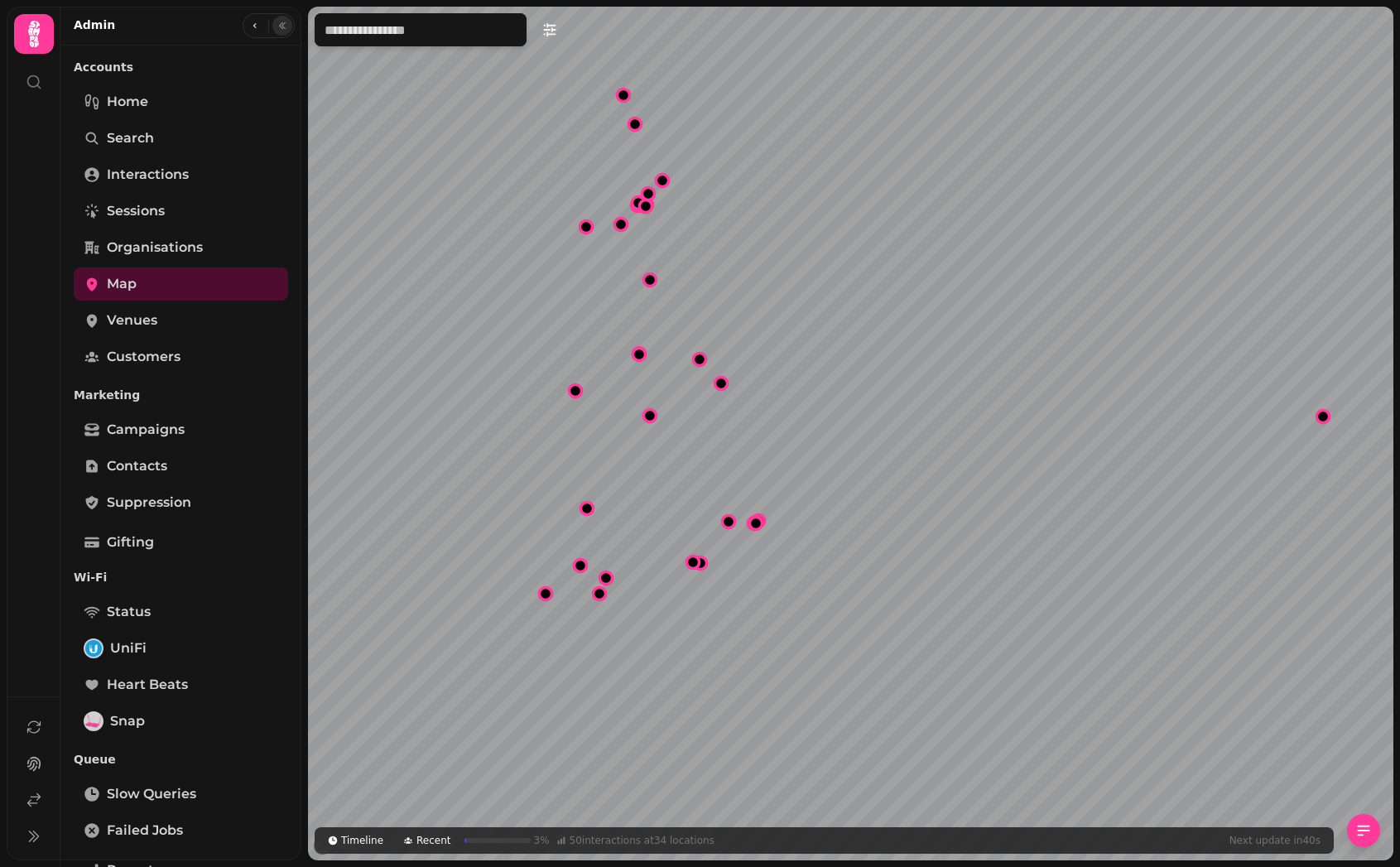
click at [279, 29] on icon "button" at bounding box center [282, 26] width 10 height 10
